Goal: Task Accomplishment & Management: Manage account settings

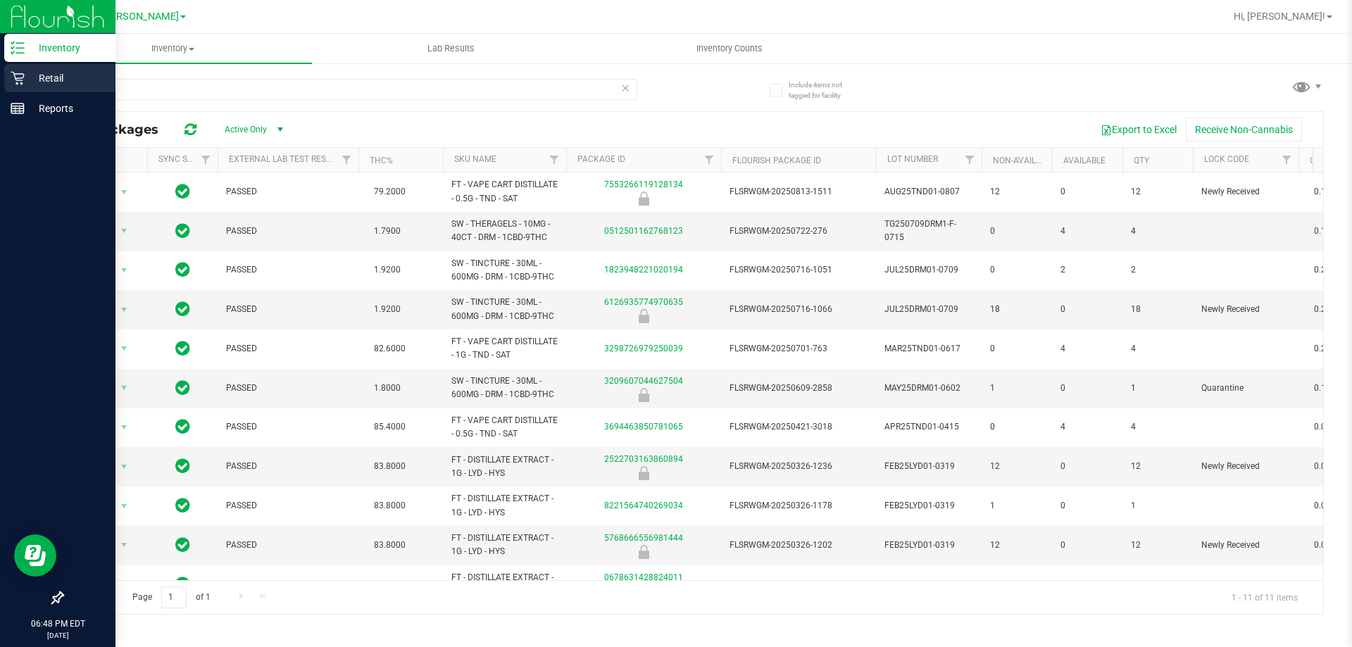
scroll to position [35, 0]
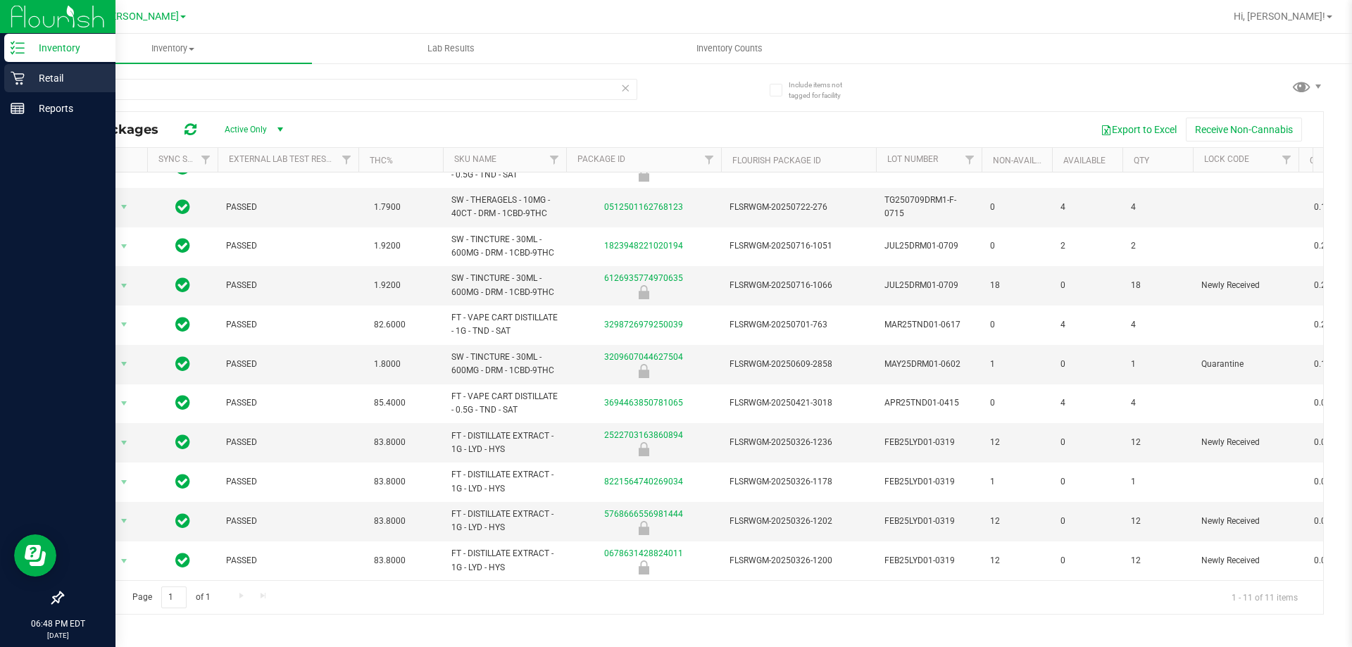
click at [25, 75] on p "Retail" at bounding box center [67, 78] width 85 height 17
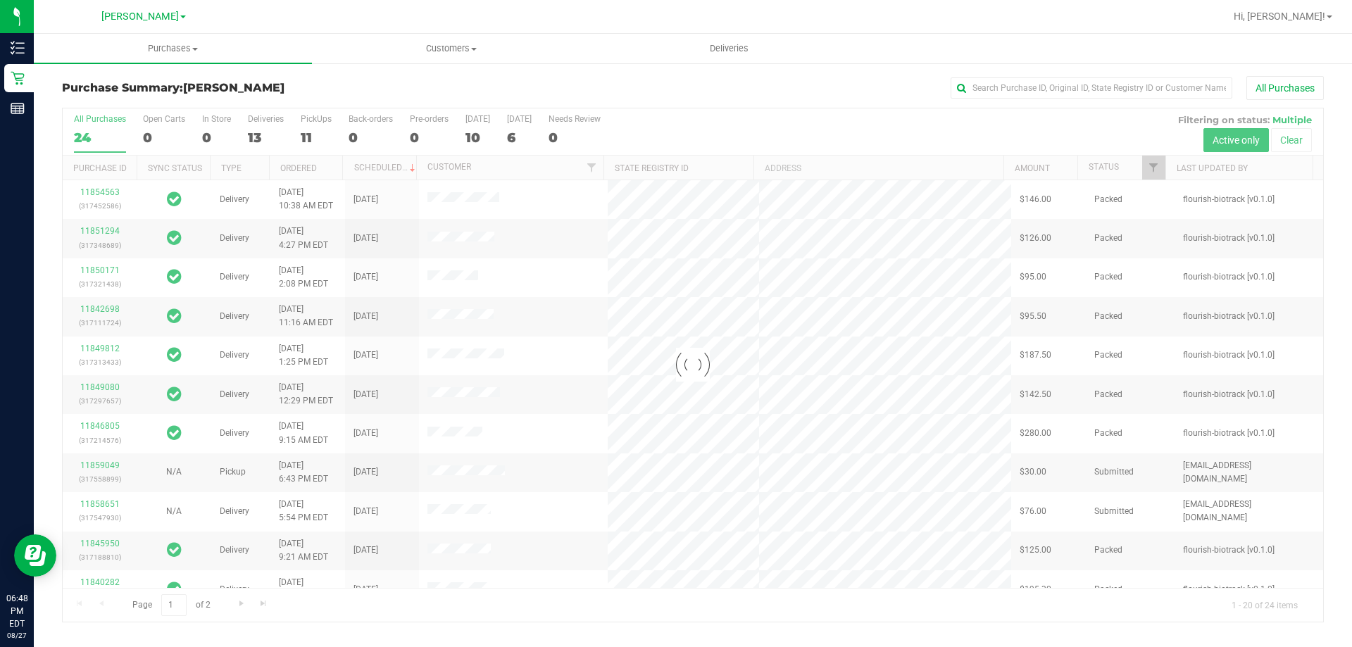
click at [1154, 165] on div at bounding box center [693, 364] width 1261 height 513
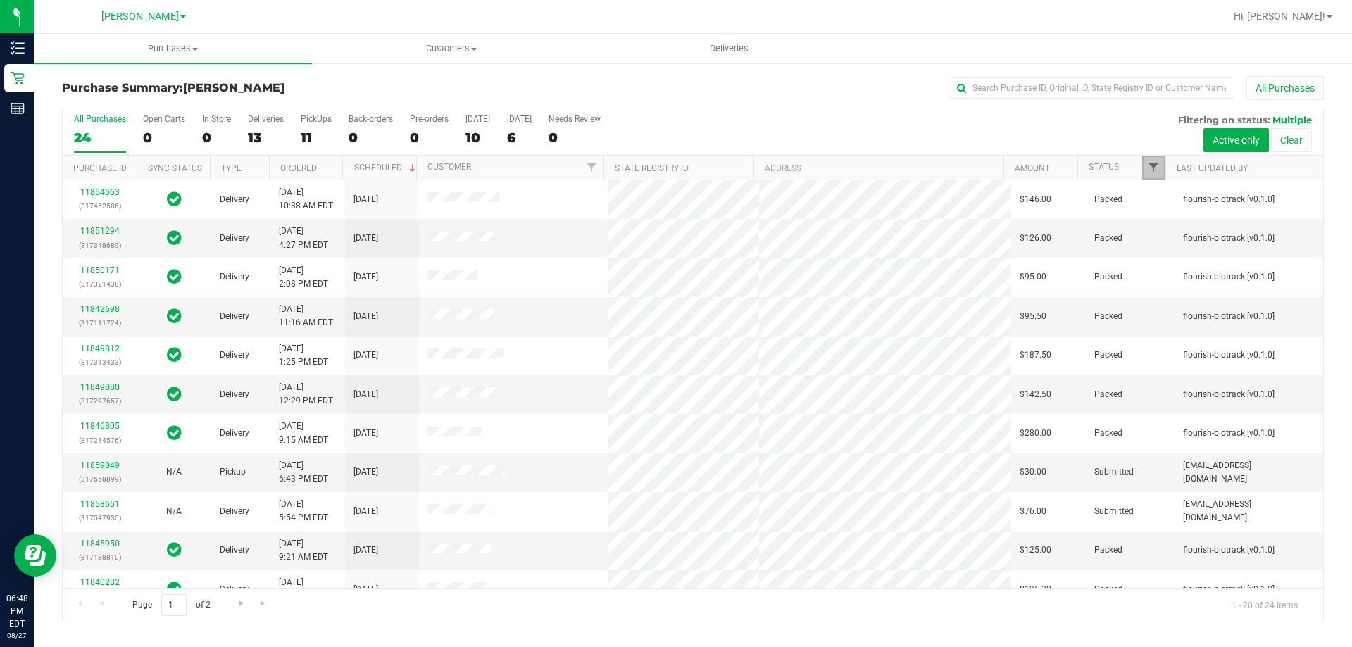
click at [1153, 172] on span "Filter" at bounding box center [1153, 167] width 11 height 11
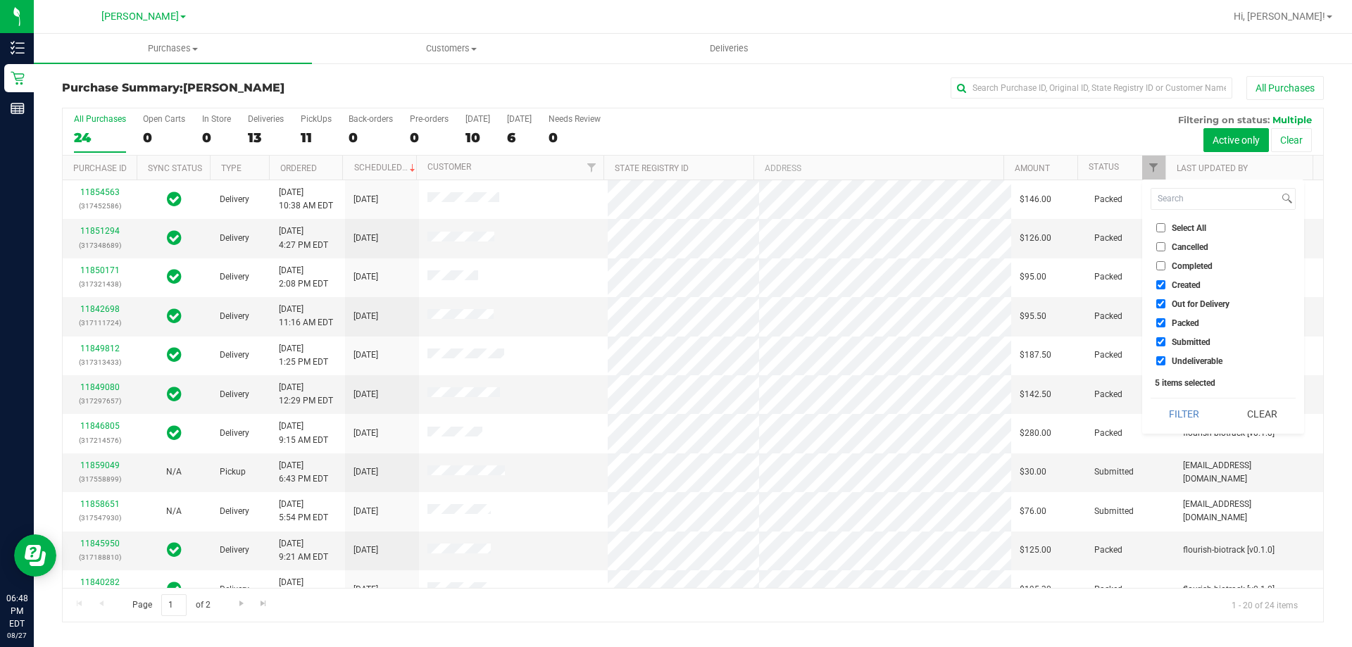
click at [1160, 225] on input "Select All" at bounding box center [1160, 227] width 9 height 9
checkbox input "true"
click at [1160, 225] on input "Select All" at bounding box center [1160, 227] width 9 height 9
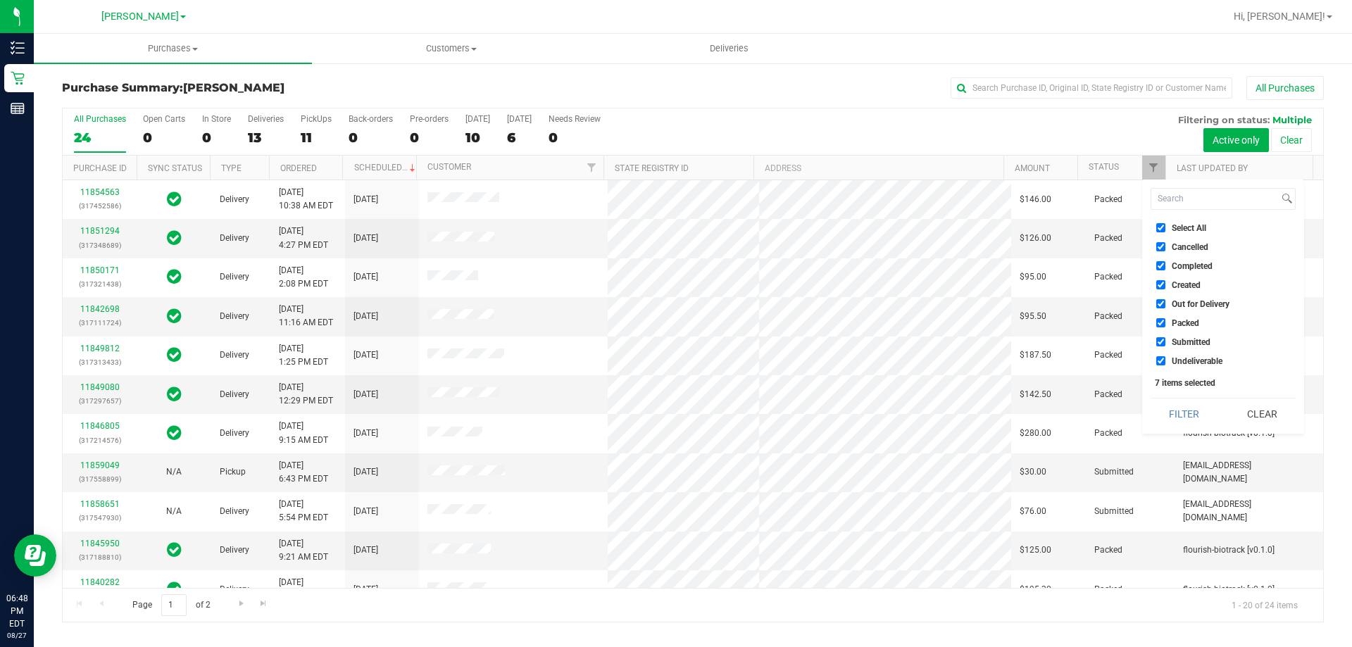
checkbox input "false"
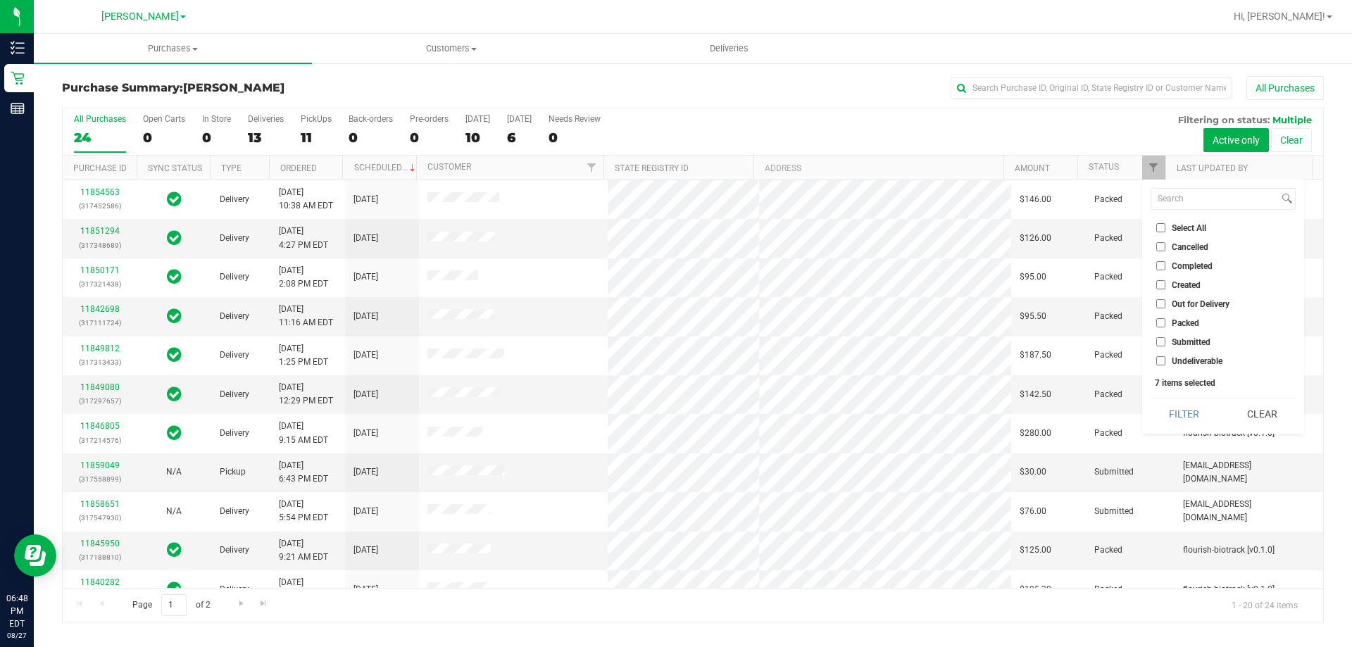
checkbox input "false"
click at [1190, 339] on span "Submitted" at bounding box center [1191, 342] width 39 height 8
click at [1165, 339] on input "Submitted" at bounding box center [1160, 341] width 9 height 9
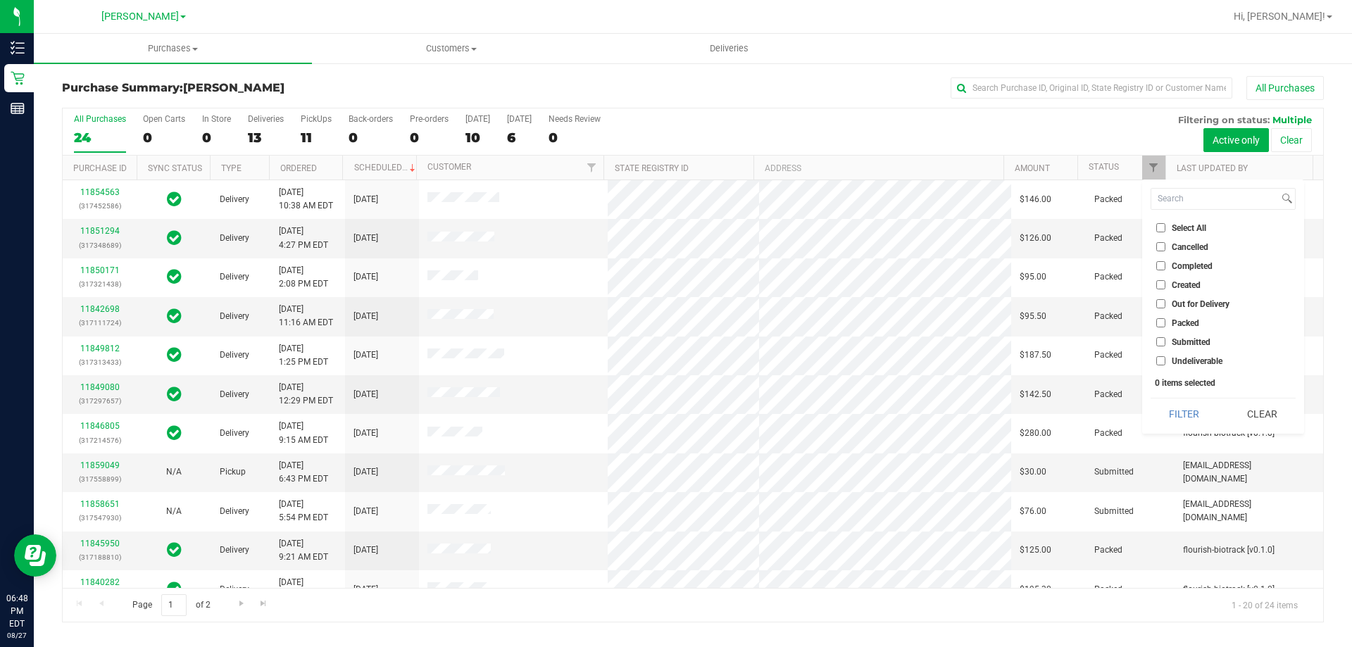
checkbox input "true"
click at [1193, 411] on button "Filter" at bounding box center [1185, 414] width 68 height 31
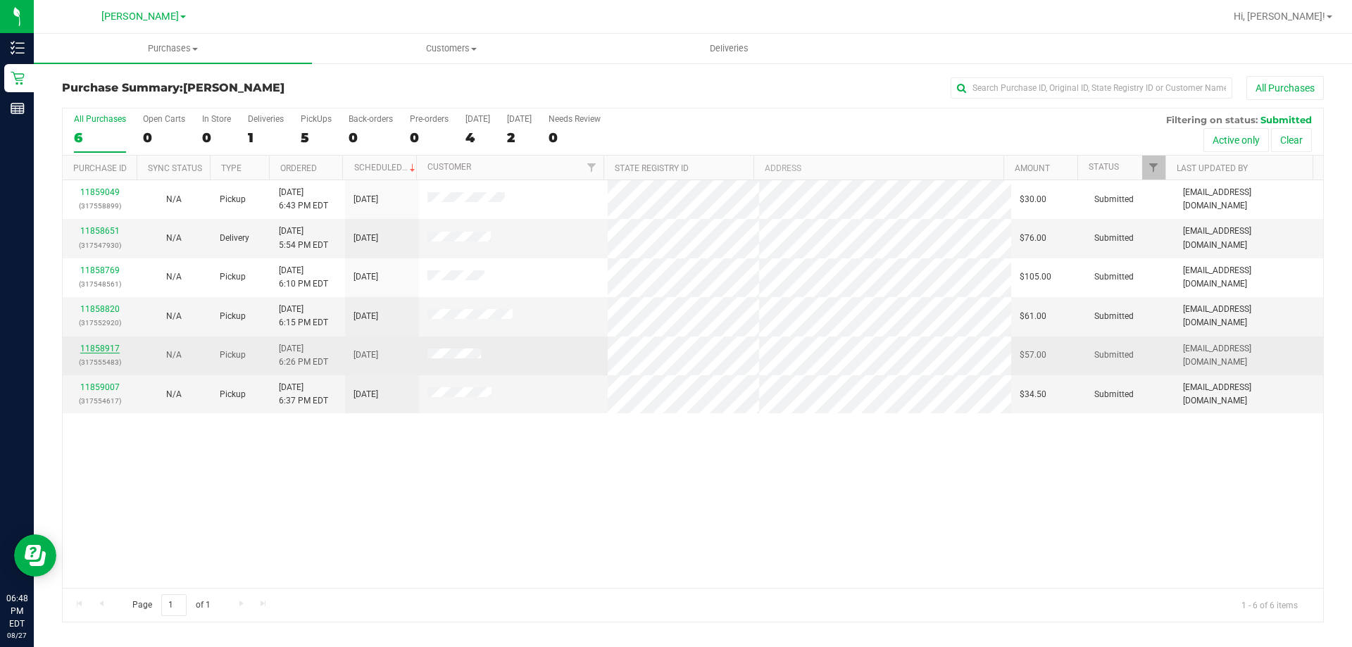
click at [103, 349] on link "11858917" at bounding box center [99, 349] width 39 height 10
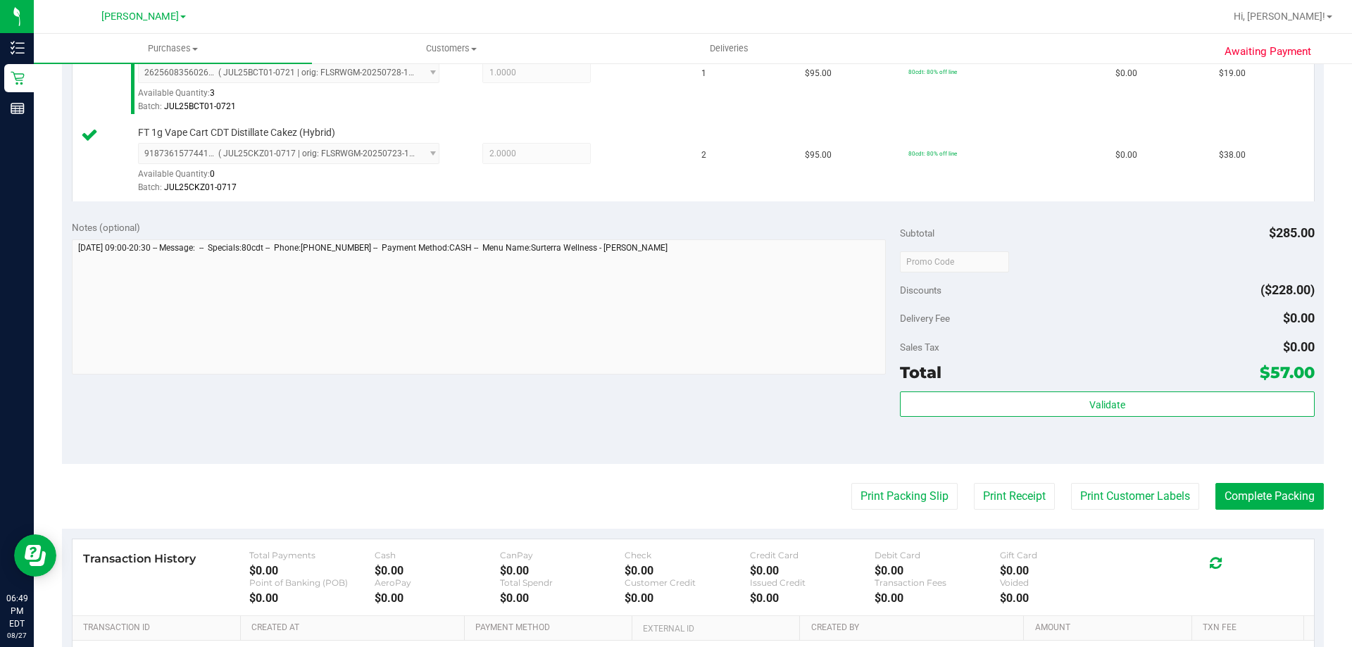
scroll to position [423, 0]
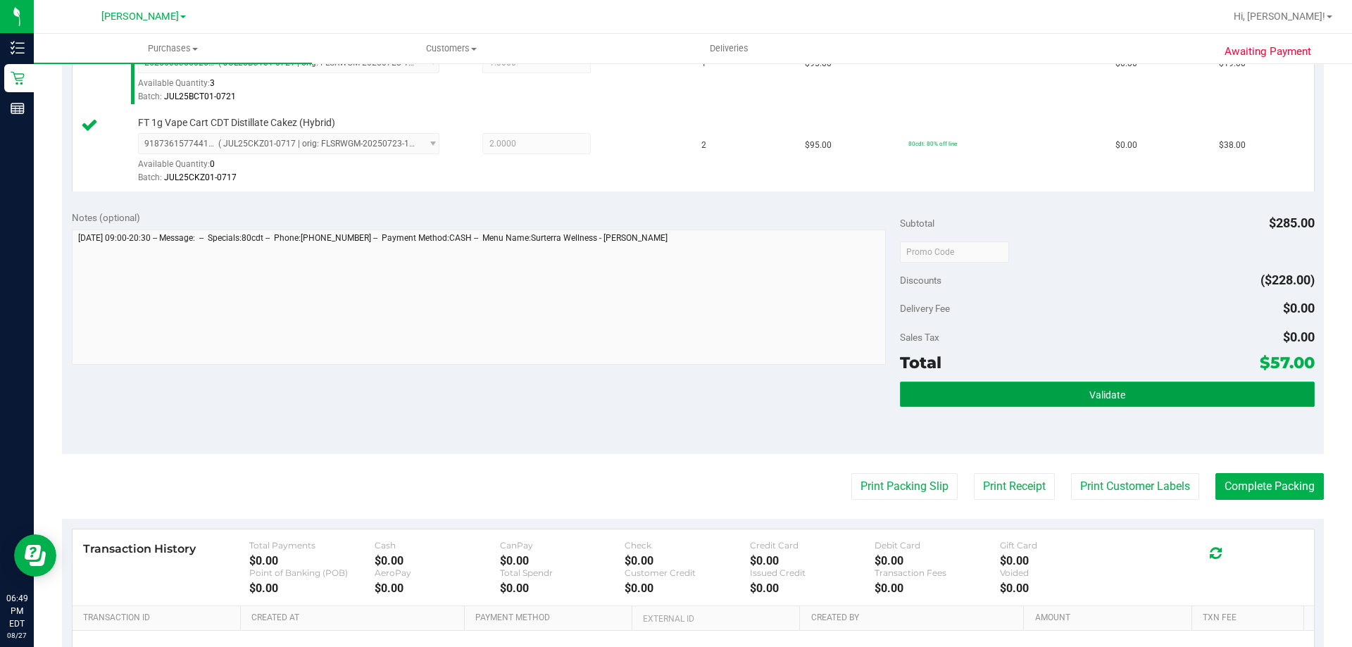
click at [1089, 392] on span "Validate" at bounding box center [1107, 394] width 36 height 11
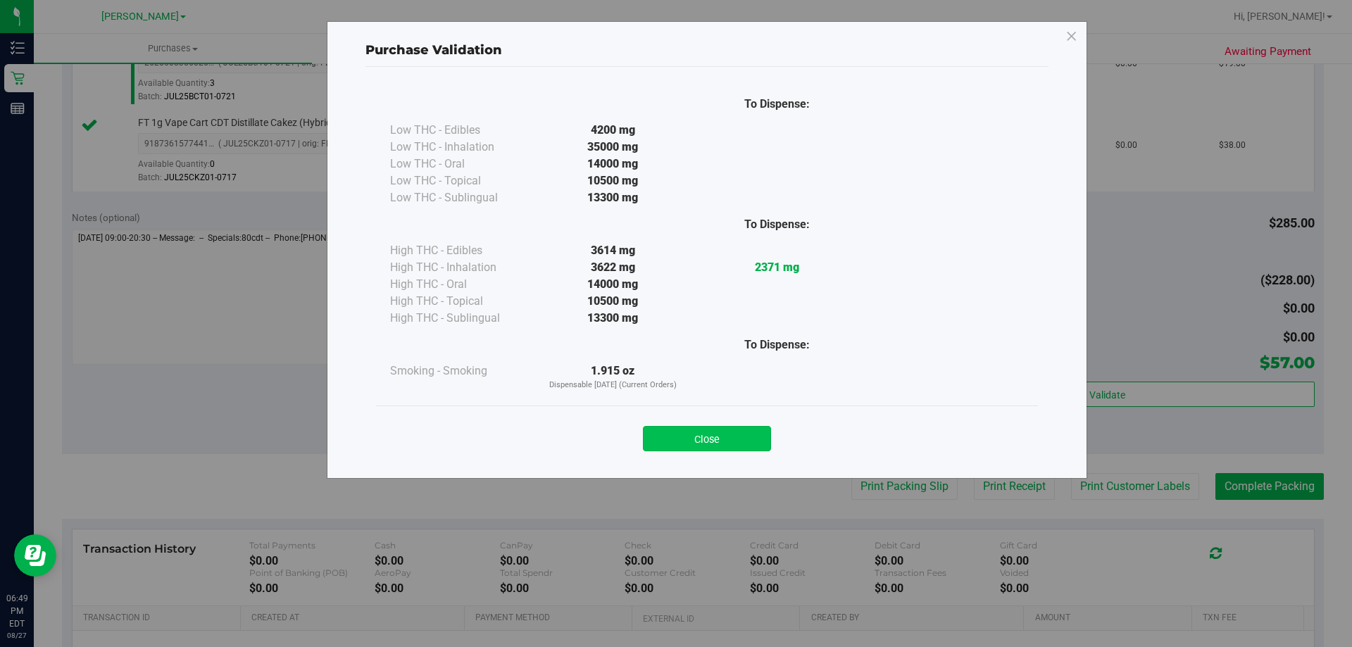
click at [758, 441] on button "Close" at bounding box center [707, 438] width 128 height 25
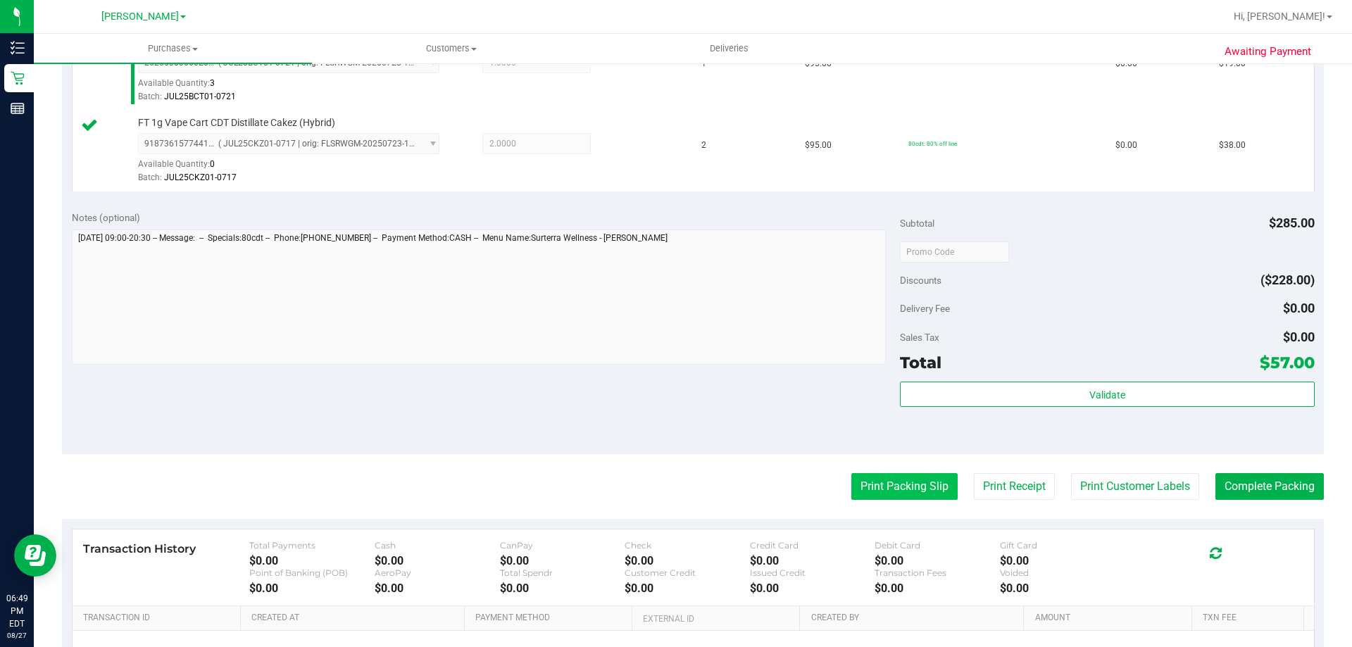
click at [893, 480] on button "Print Packing Slip" at bounding box center [904, 486] width 106 height 27
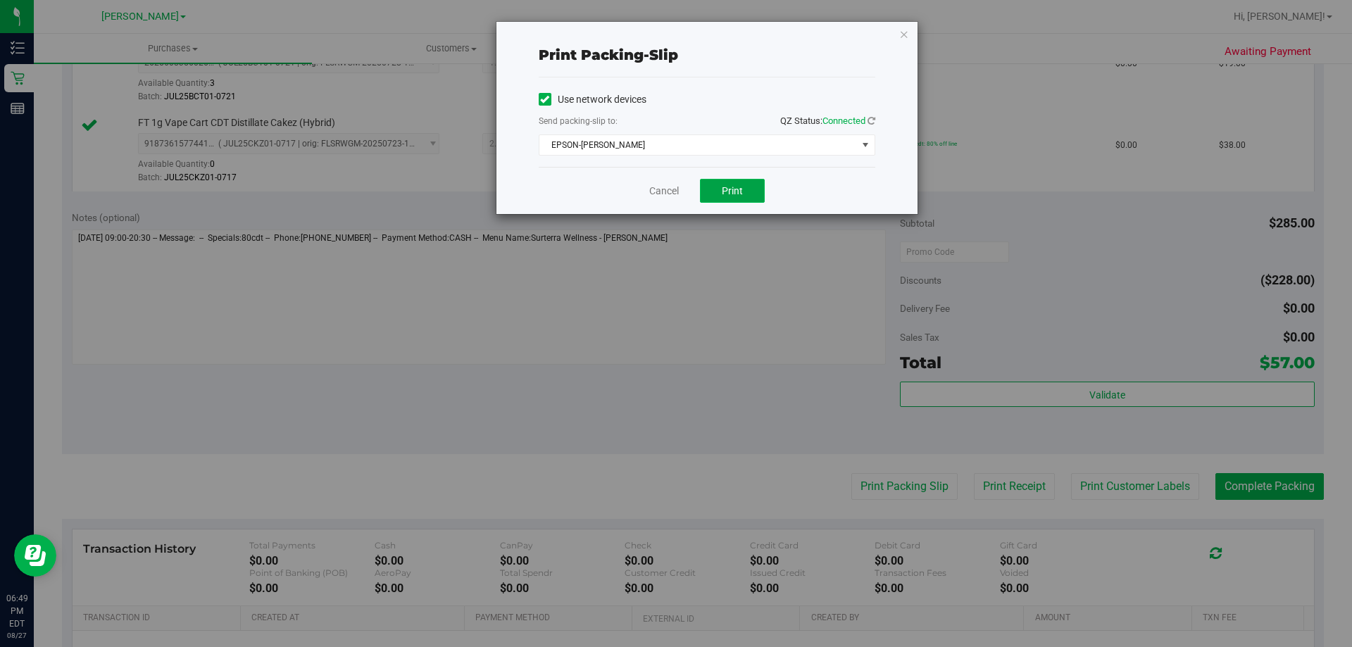
click at [737, 194] on span "Print" at bounding box center [732, 190] width 21 height 11
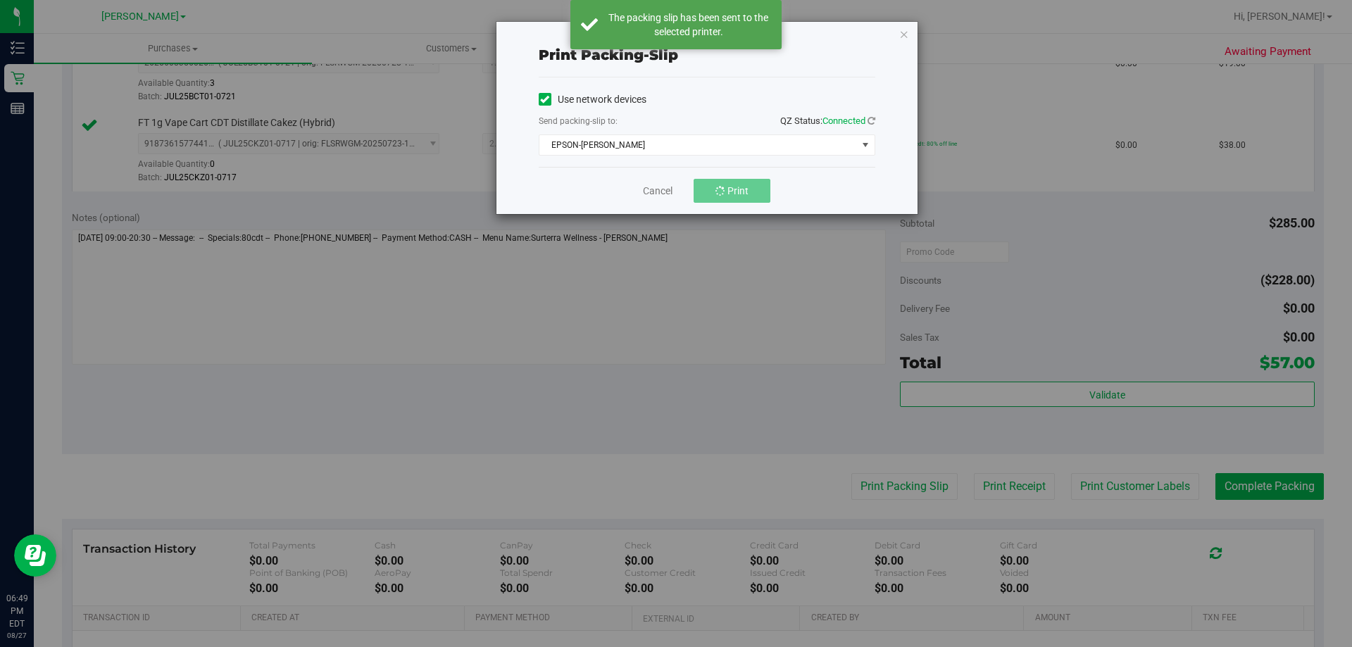
drag, startPoint x: 900, startPoint y: 32, endPoint x: 907, endPoint y: 38, distance: 9.5
click at [901, 32] on icon "button" at bounding box center [904, 33] width 10 height 17
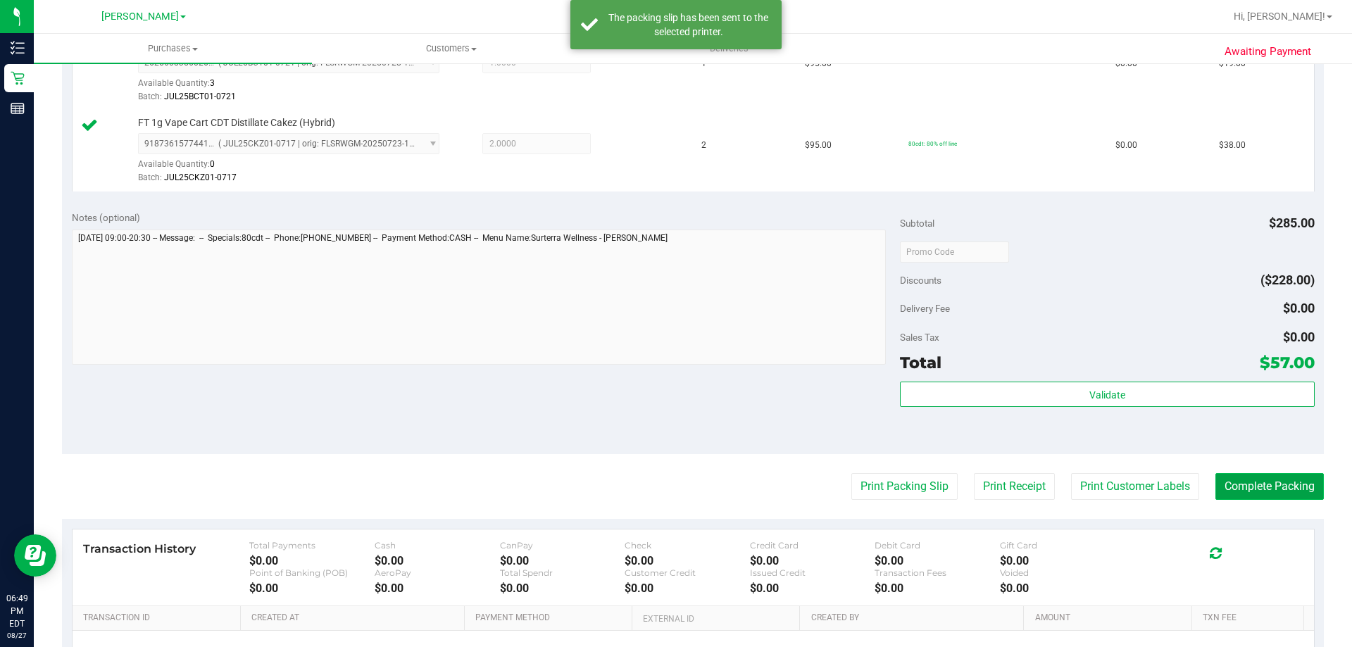
click at [1268, 493] on button "Complete Packing" at bounding box center [1269, 486] width 108 height 27
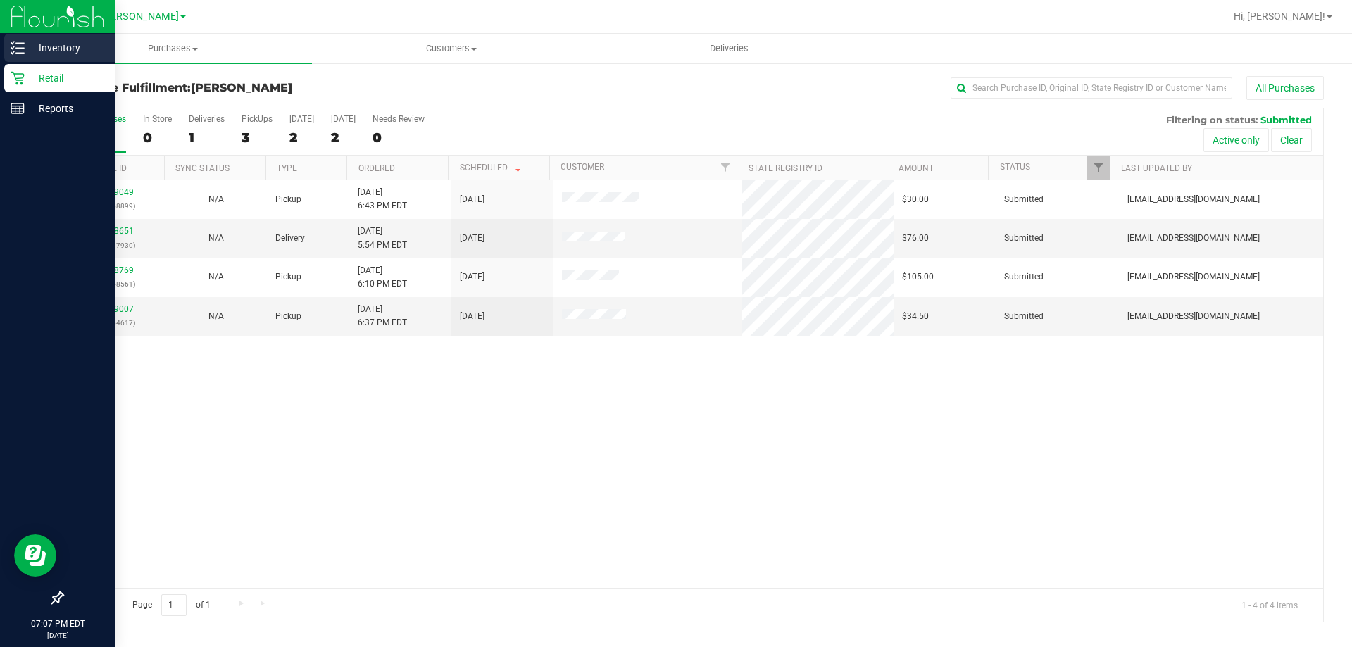
click at [28, 52] on p "Inventory" at bounding box center [67, 47] width 85 height 17
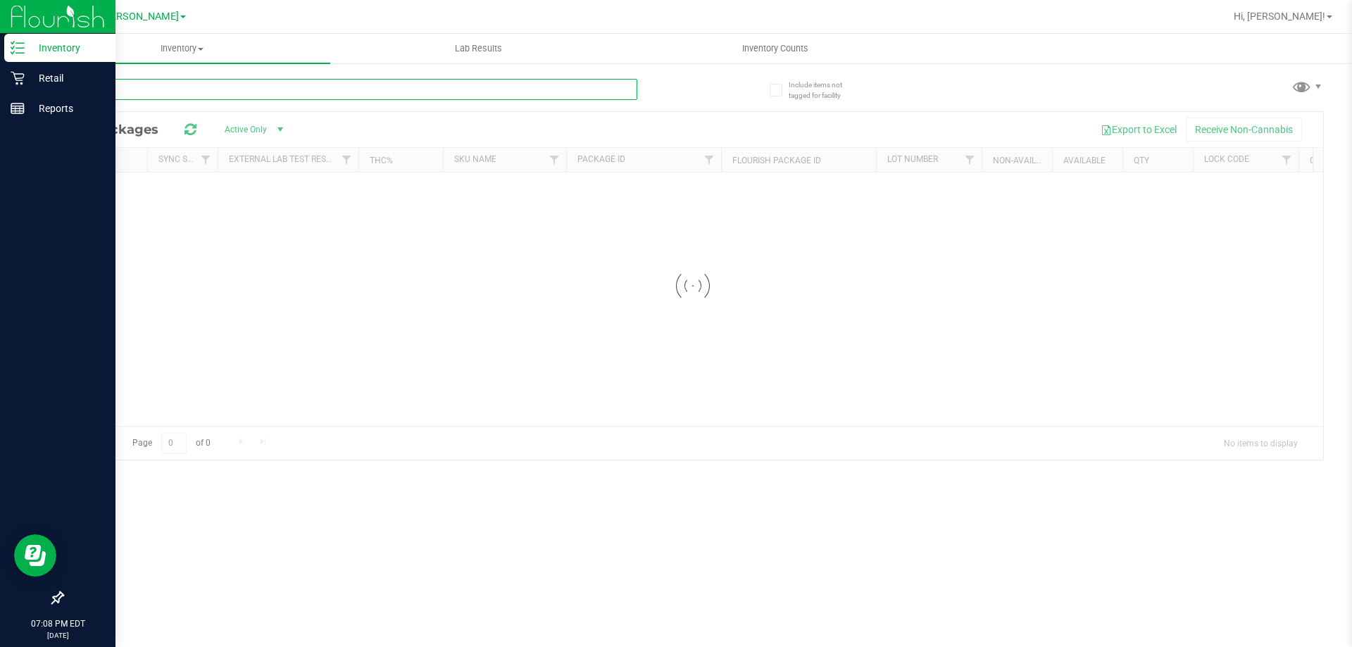
click at [219, 85] on input "text" at bounding box center [349, 89] width 575 height 21
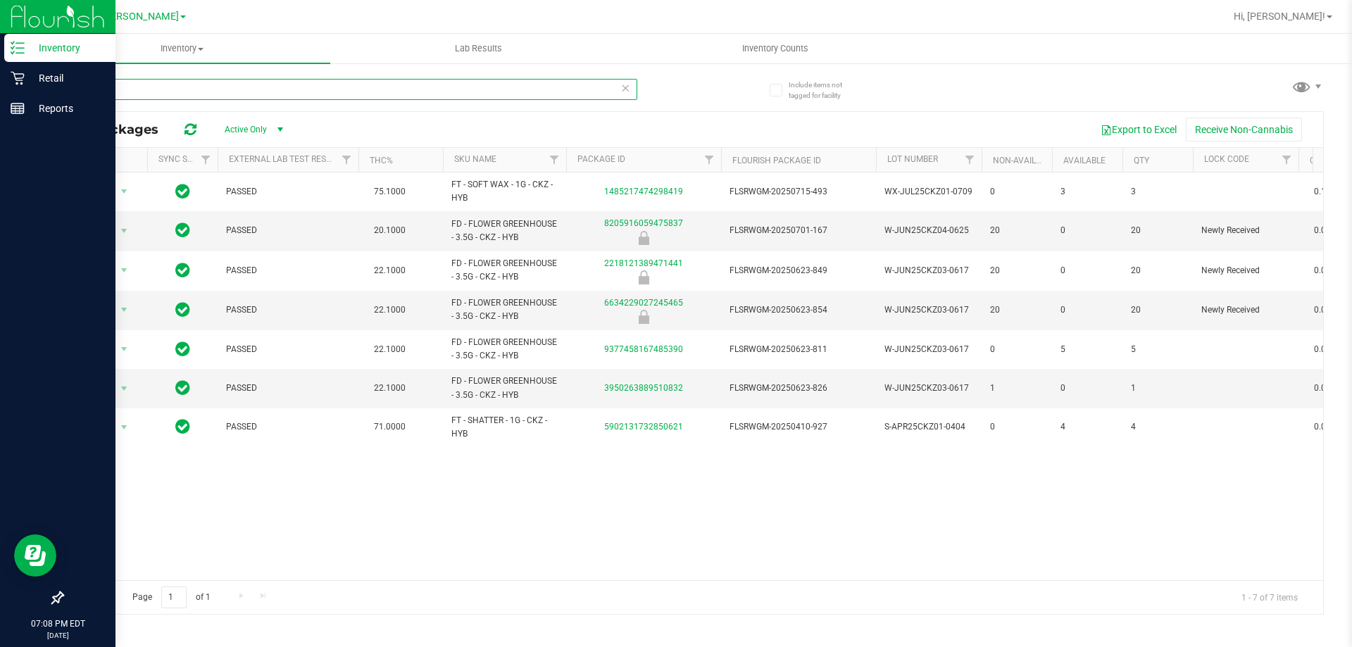
type input "cakez"
